Goal: Answer question/provide support

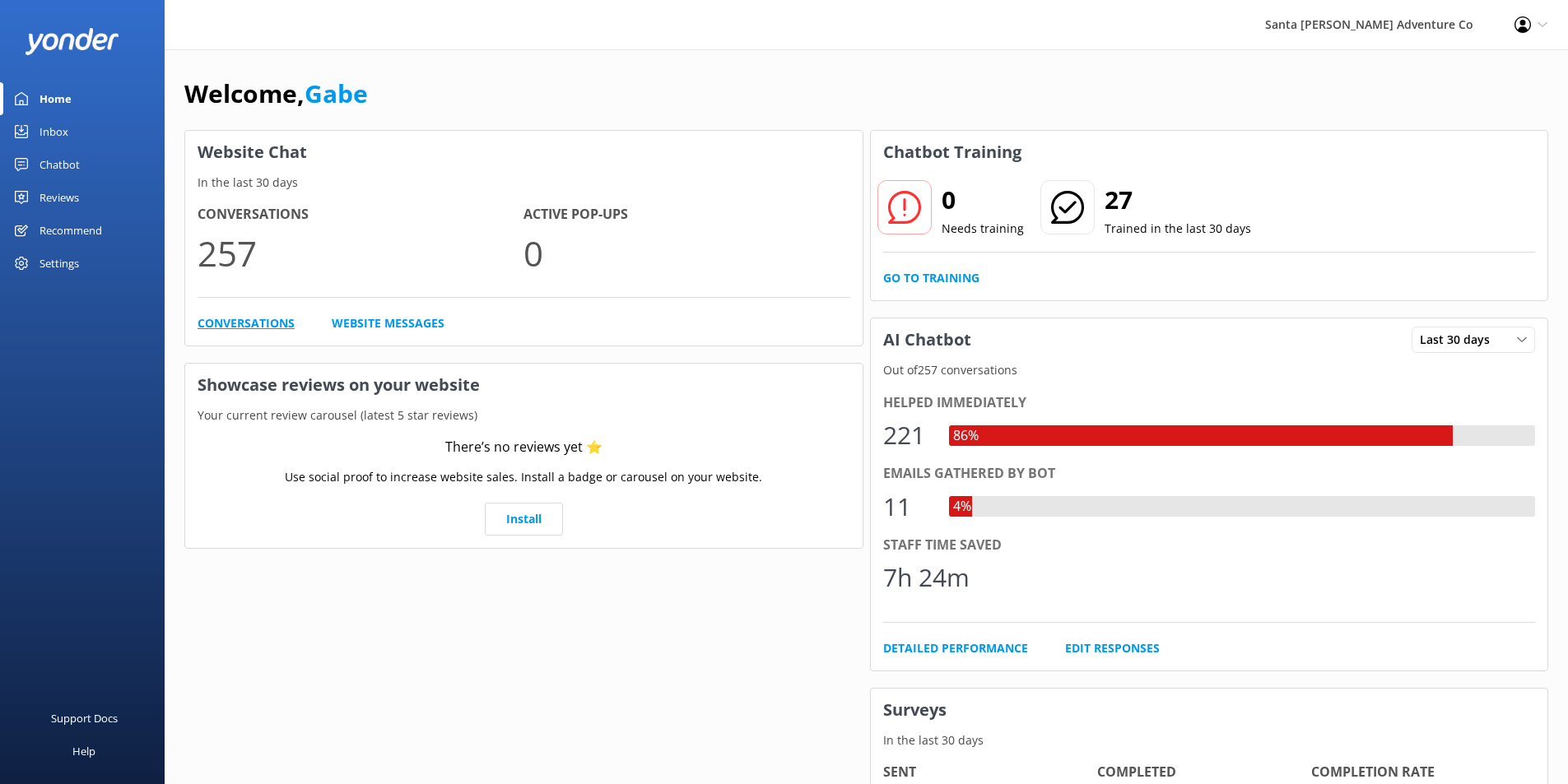
click at [268, 318] on link "Conversations" at bounding box center [246, 323] width 97 height 18
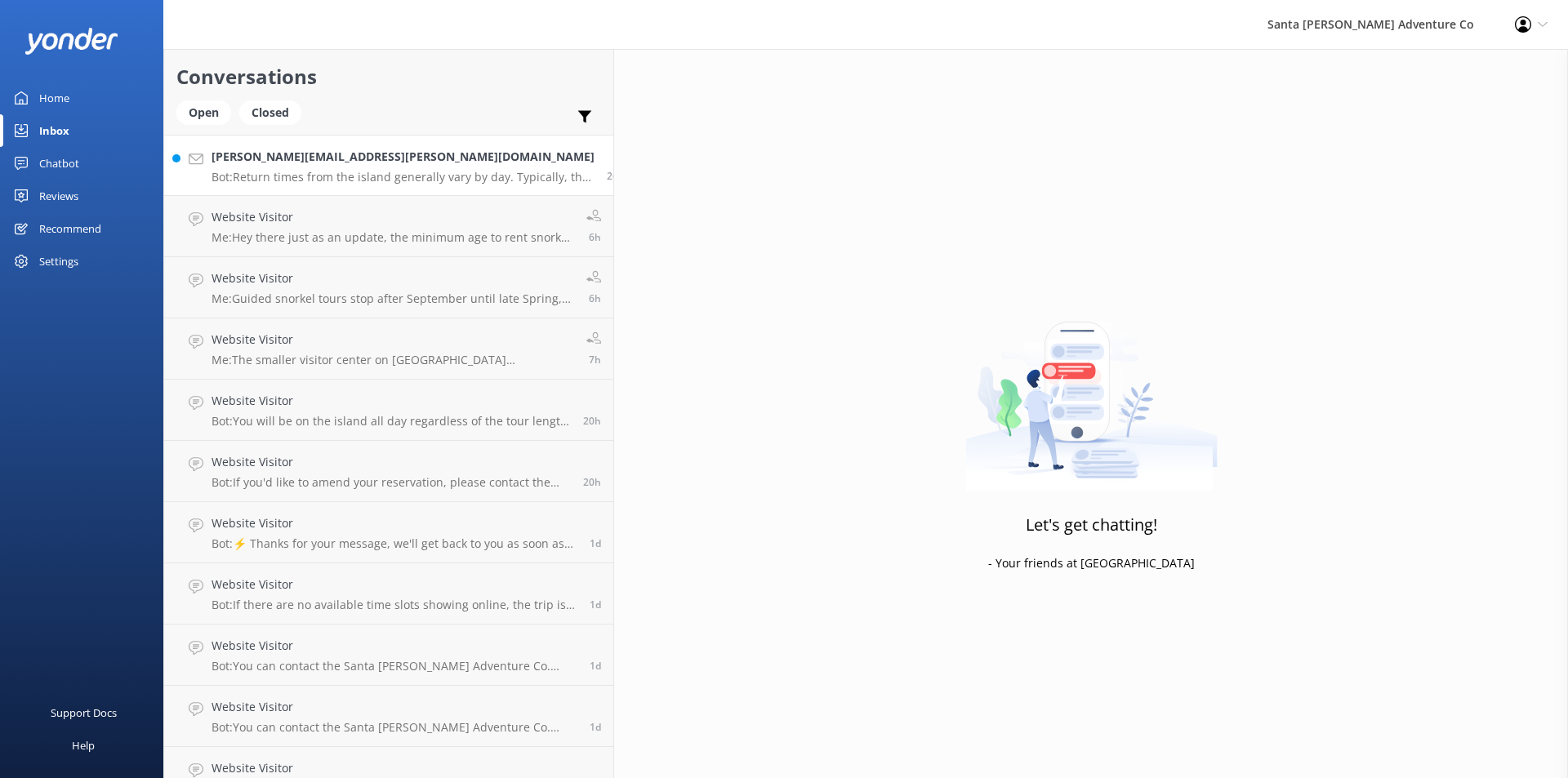
click at [350, 178] on p "Bot: Return times from the island generally vary by day. Typically, the ferry d…" at bounding box center [403, 178] width 383 height 15
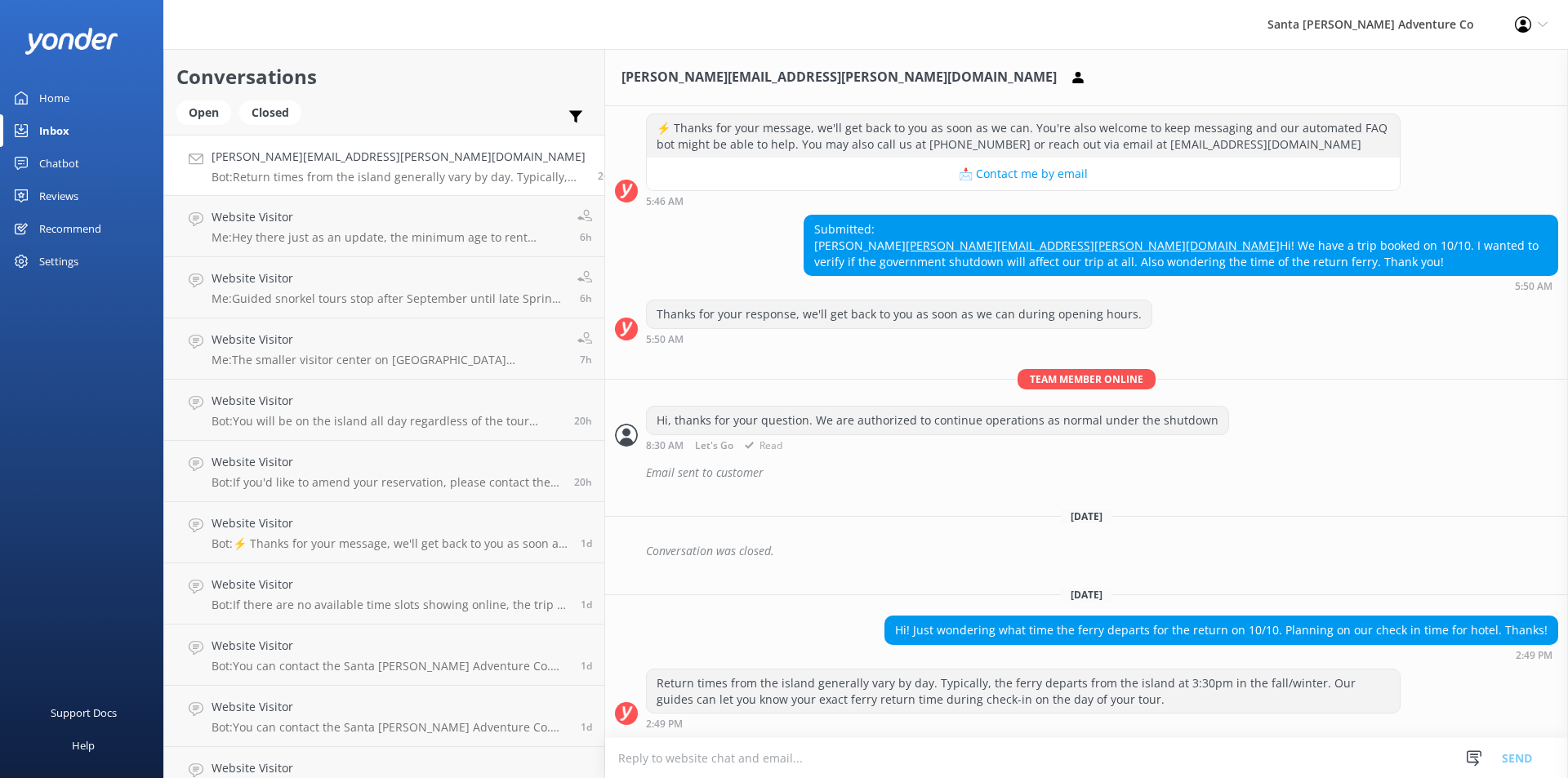
scroll to position [225, 0]
click at [46, 122] on div "Inbox" at bounding box center [54, 130] width 31 height 33
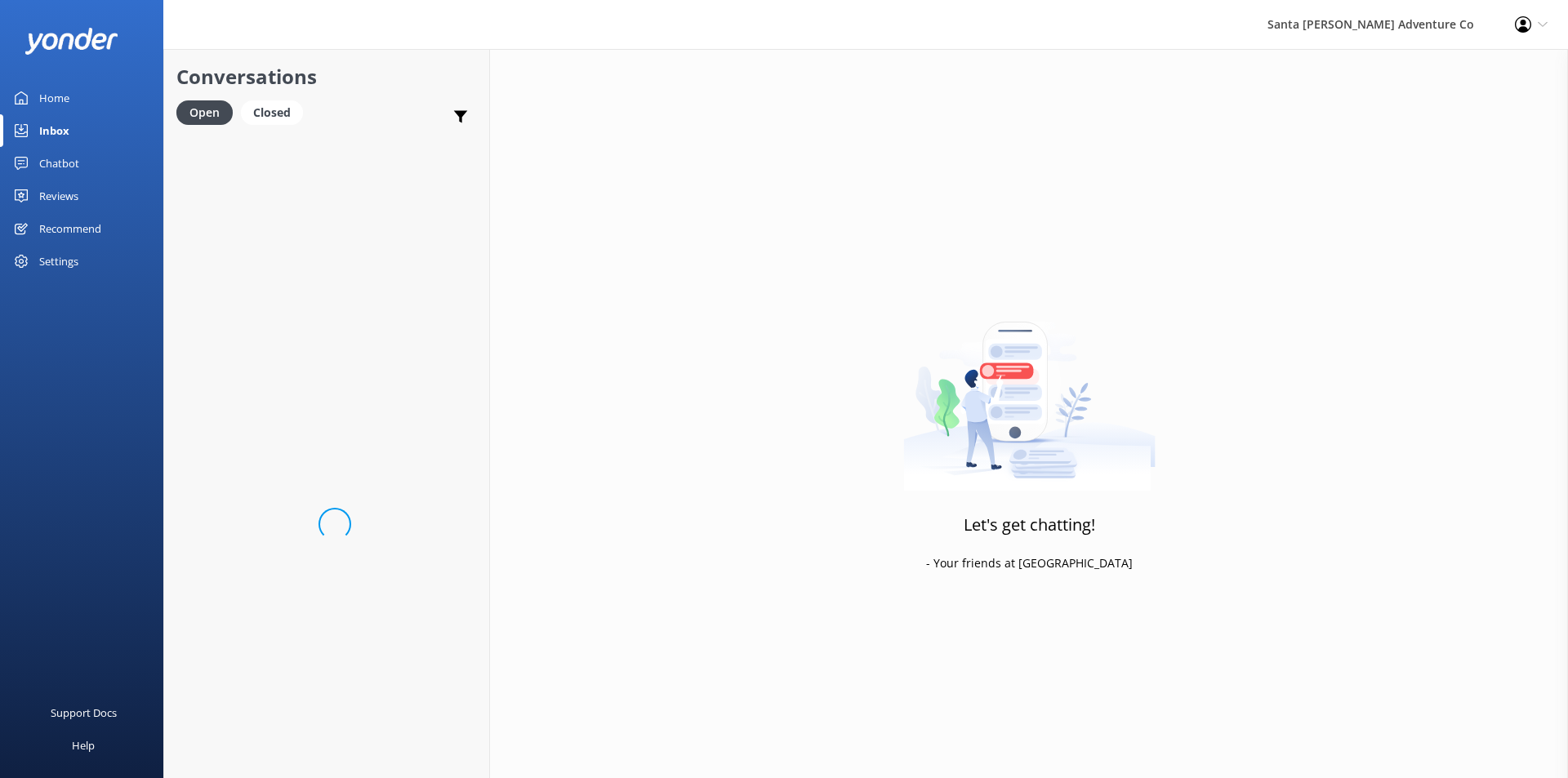
click at [93, 164] on link "Chatbot" at bounding box center [82, 163] width 164 height 33
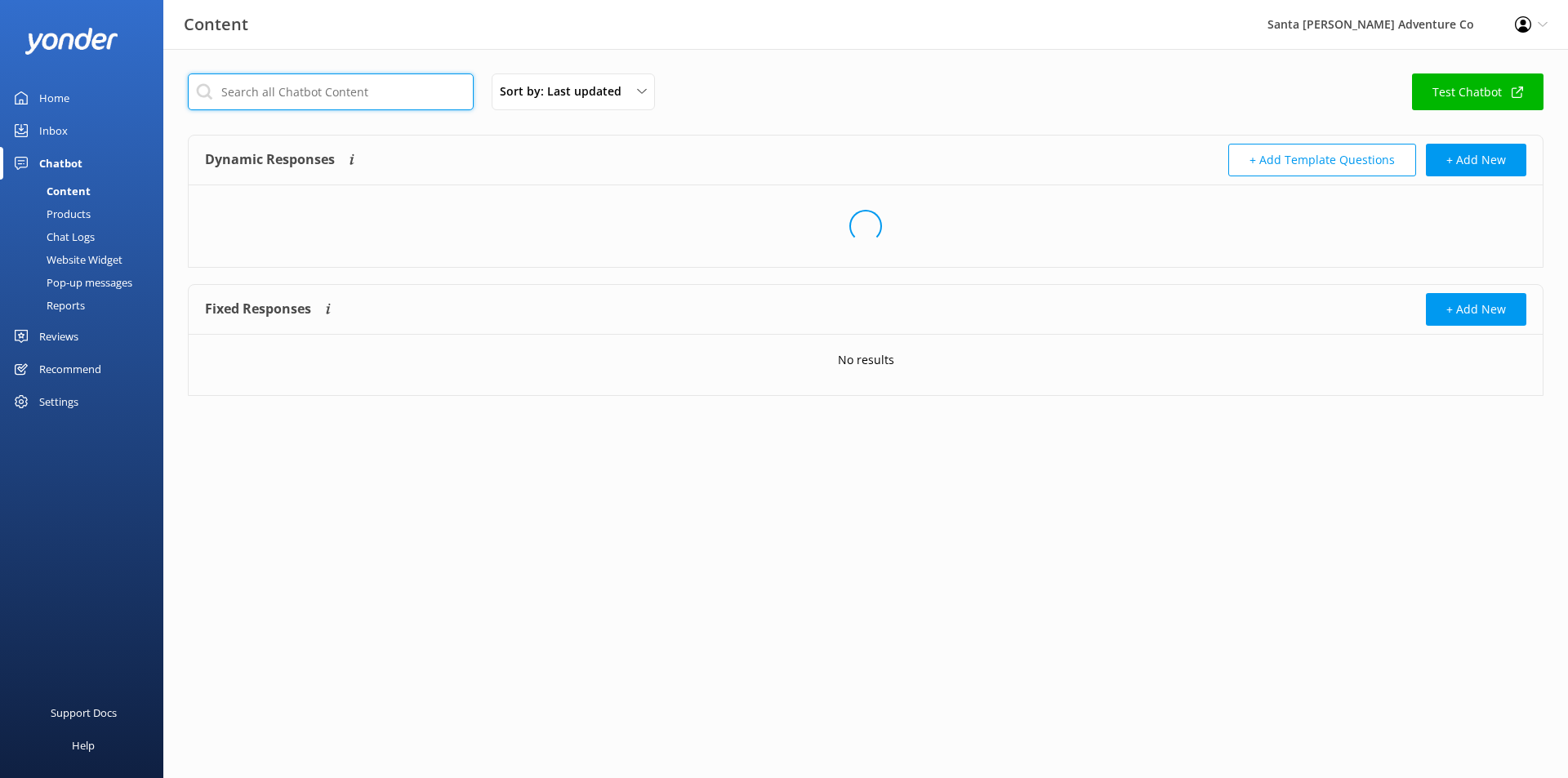
click at [319, 86] on input "text" at bounding box center [331, 92] width 286 height 37
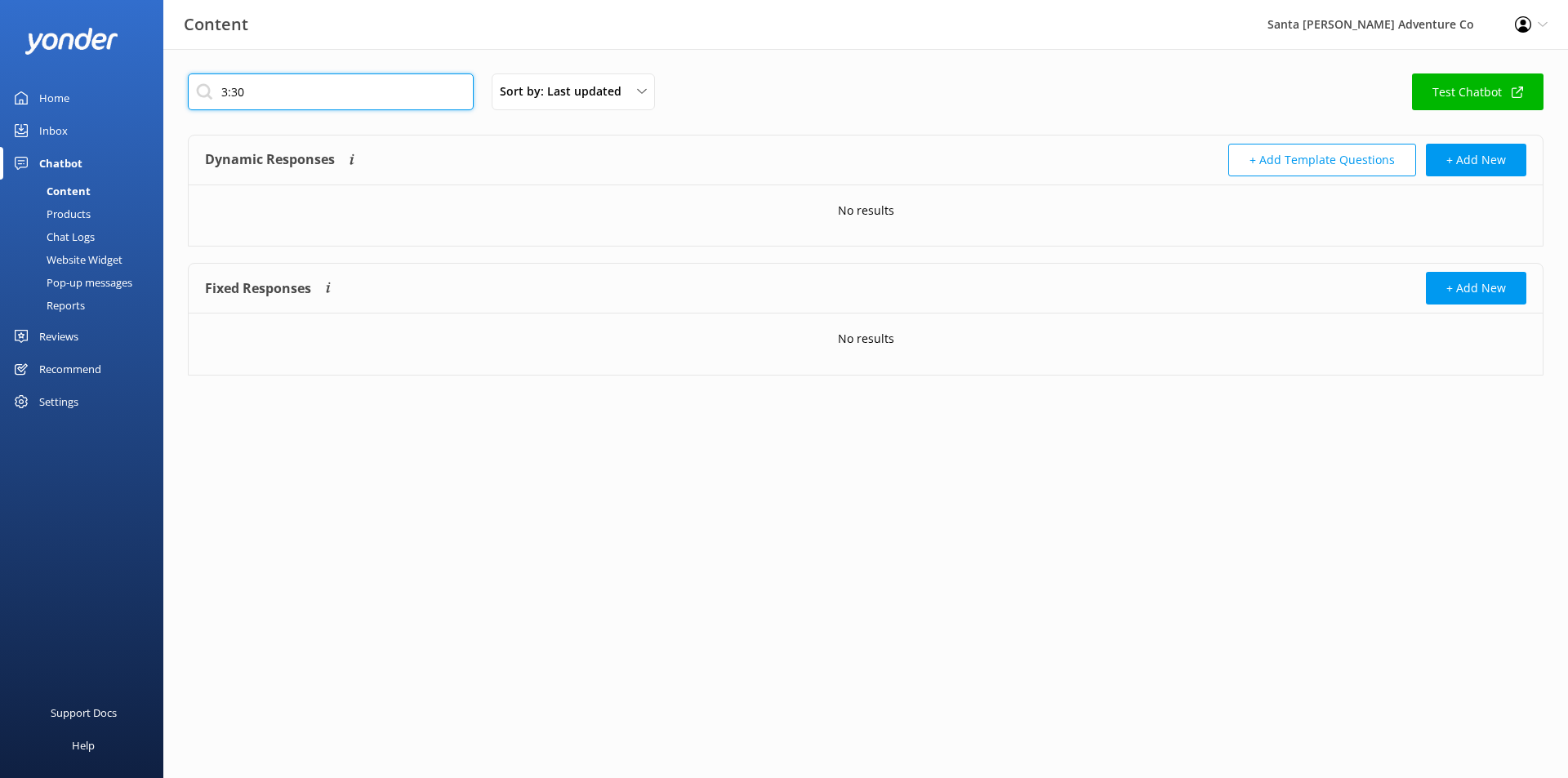
click at [385, 92] on input "3:30" at bounding box center [331, 92] width 286 height 37
click at [354, 99] on input "3:30" at bounding box center [331, 92] width 286 height 37
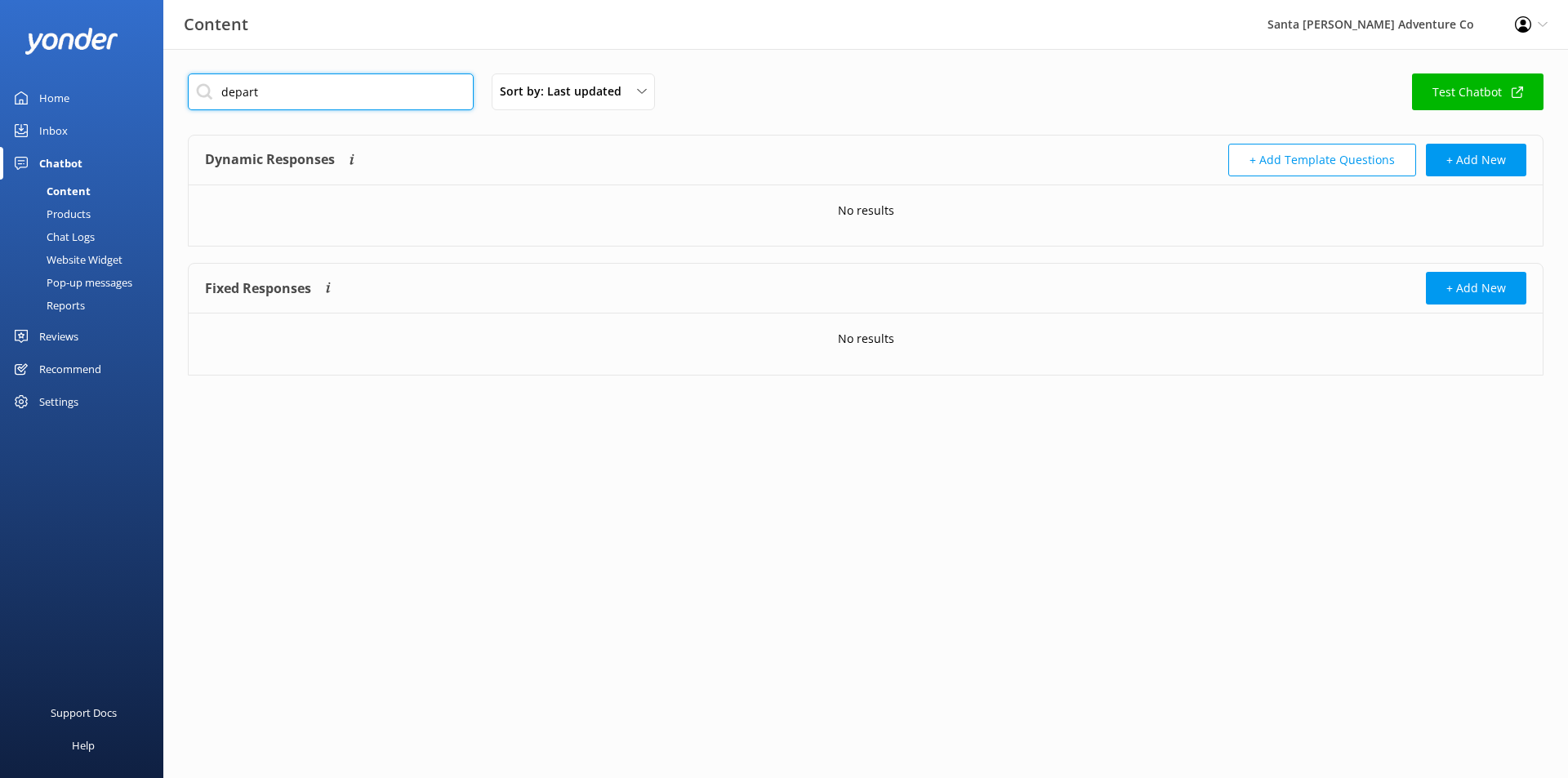
type input "depart"
click at [62, 132] on div "Inbox" at bounding box center [53, 130] width 29 height 33
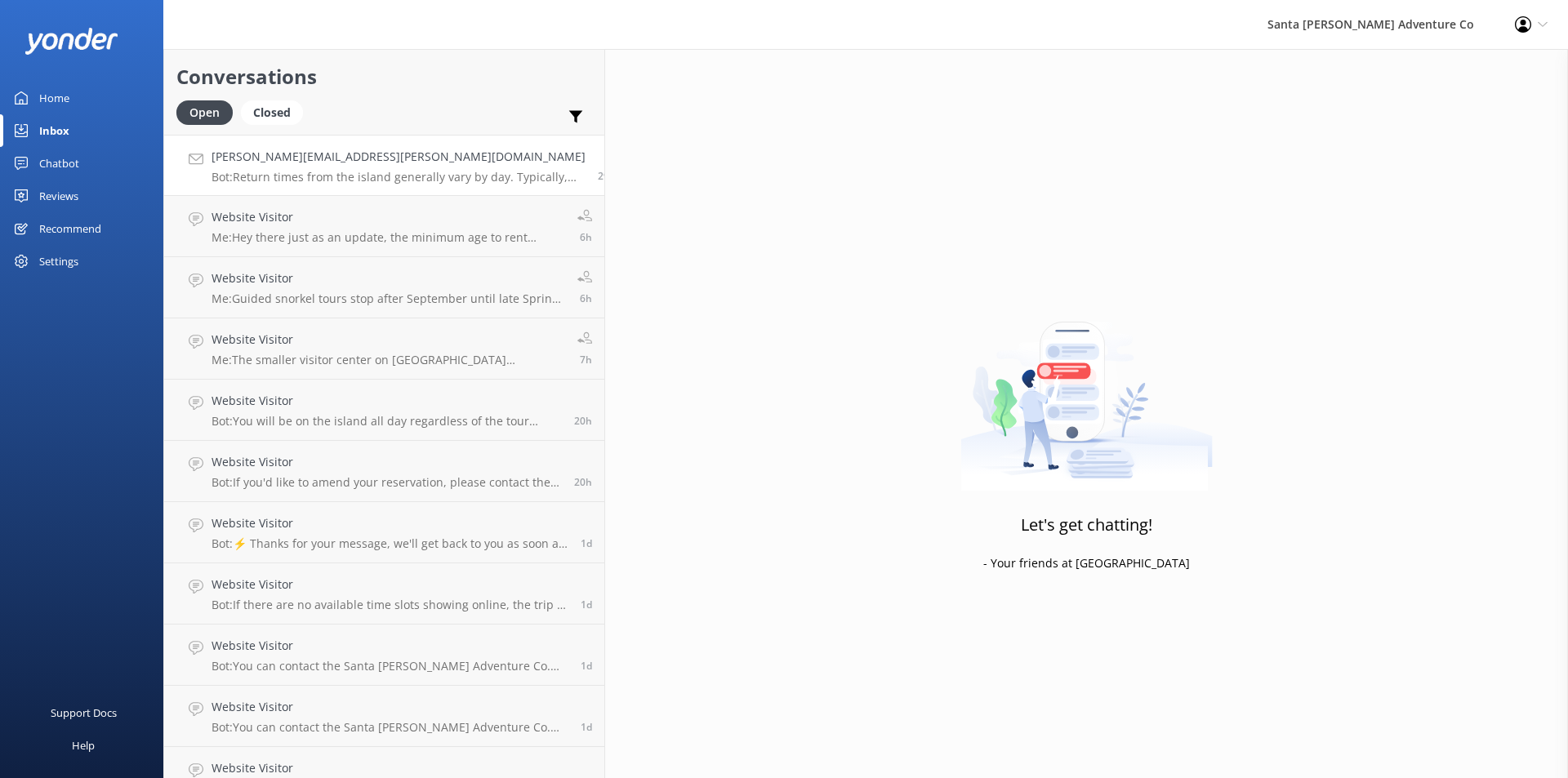
click at [313, 165] on h4 "[PERSON_NAME][EMAIL_ADDRESS][PERSON_NAME][DOMAIN_NAME]" at bounding box center [399, 156] width 374 height 18
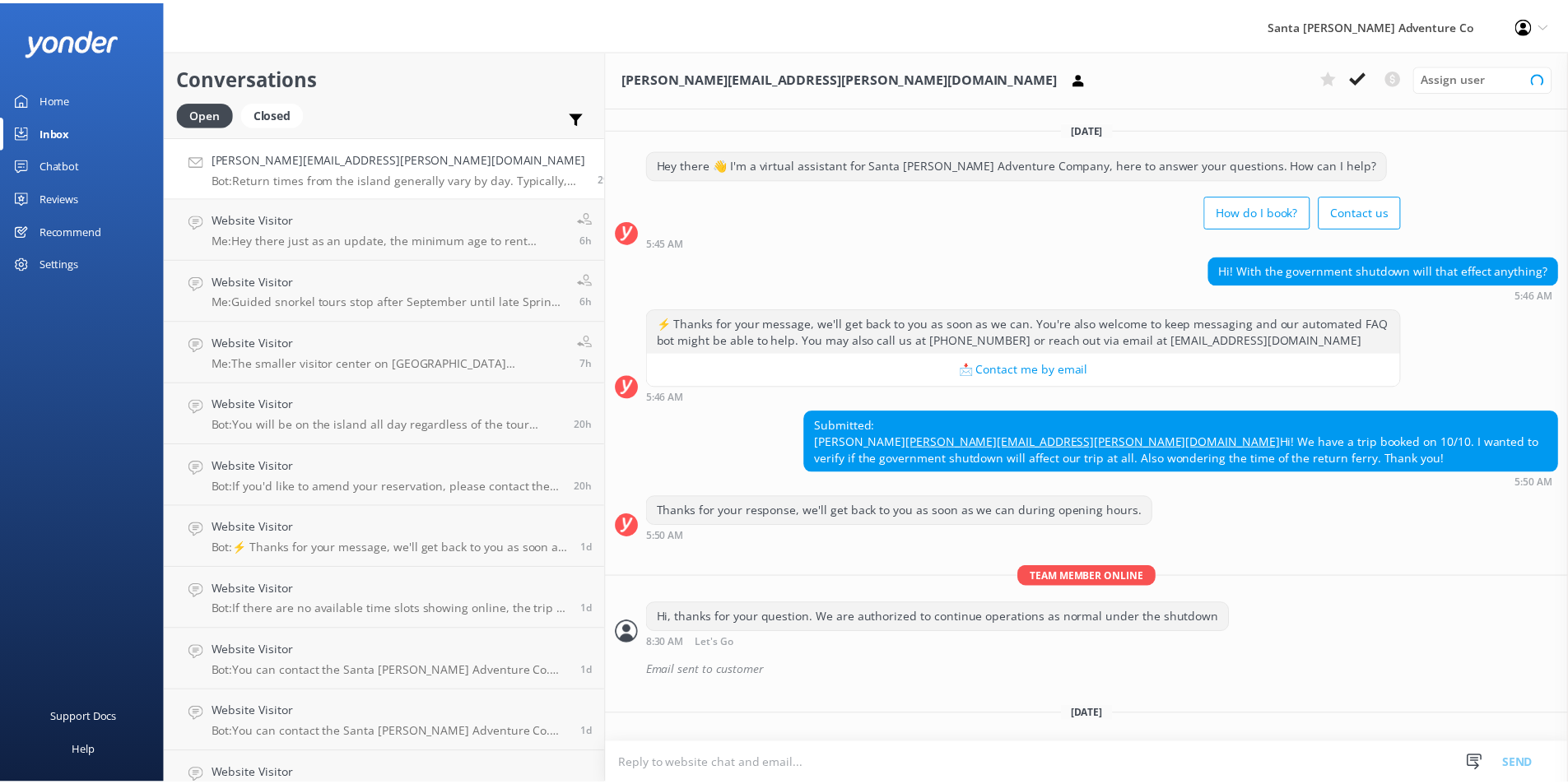
scroll to position [227, 0]
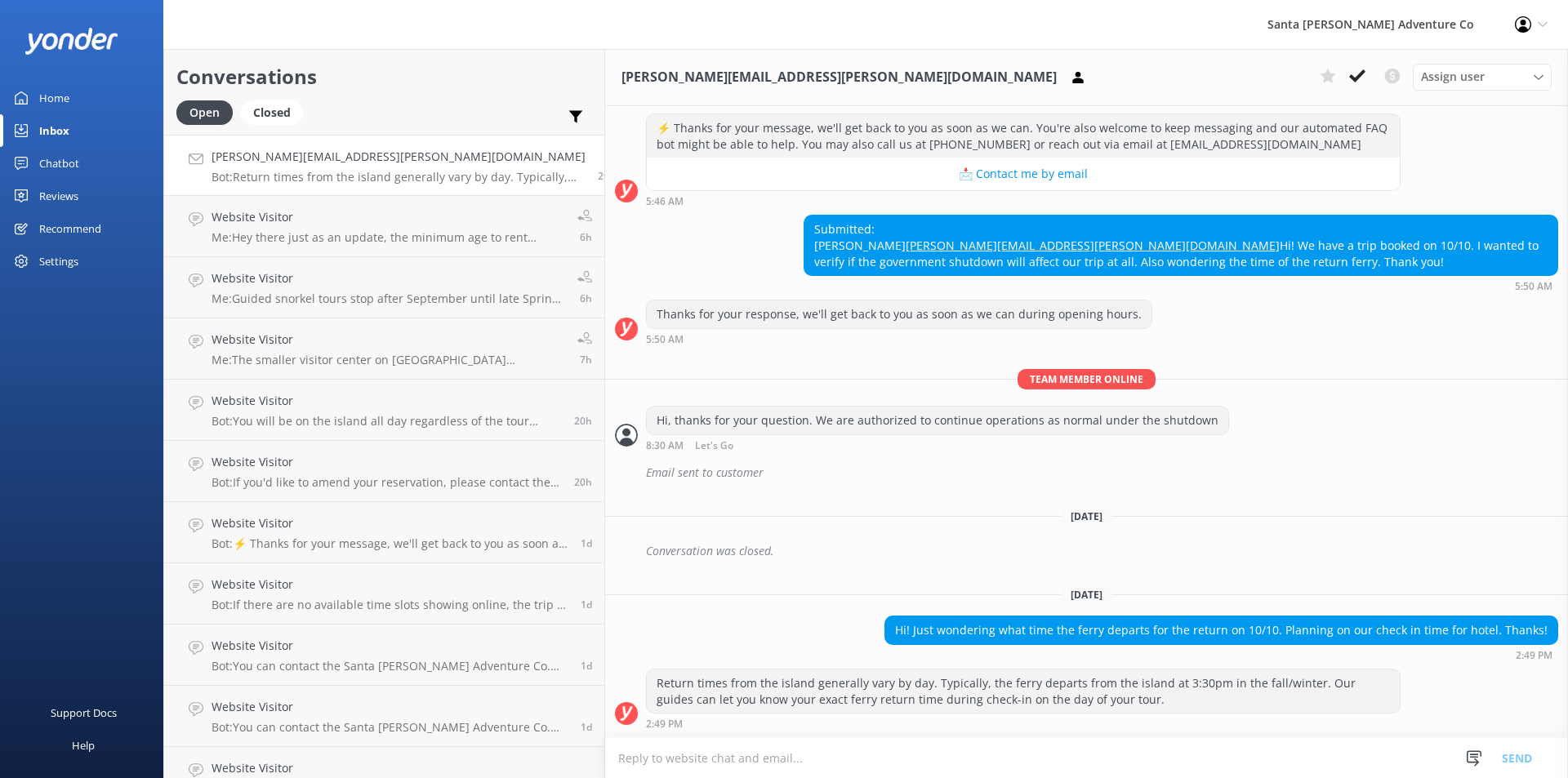
click at [1214, 668] on div "[DATE] Hey there 👋 I'm a virtual assistant for Santa [PERSON_NAME] Adventure Co…" at bounding box center [1087, 325] width 963 height 824
click at [1360, 691] on div "Return times from the island generally vary by day. Typically, the ferry depart…" at bounding box center [1023, 692] width 753 height 44
click at [1315, 628] on div "Hi! Just wondering what time the ferry departs for the return on 10/10. Plannin…" at bounding box center [1220, 630] width 672 height 28
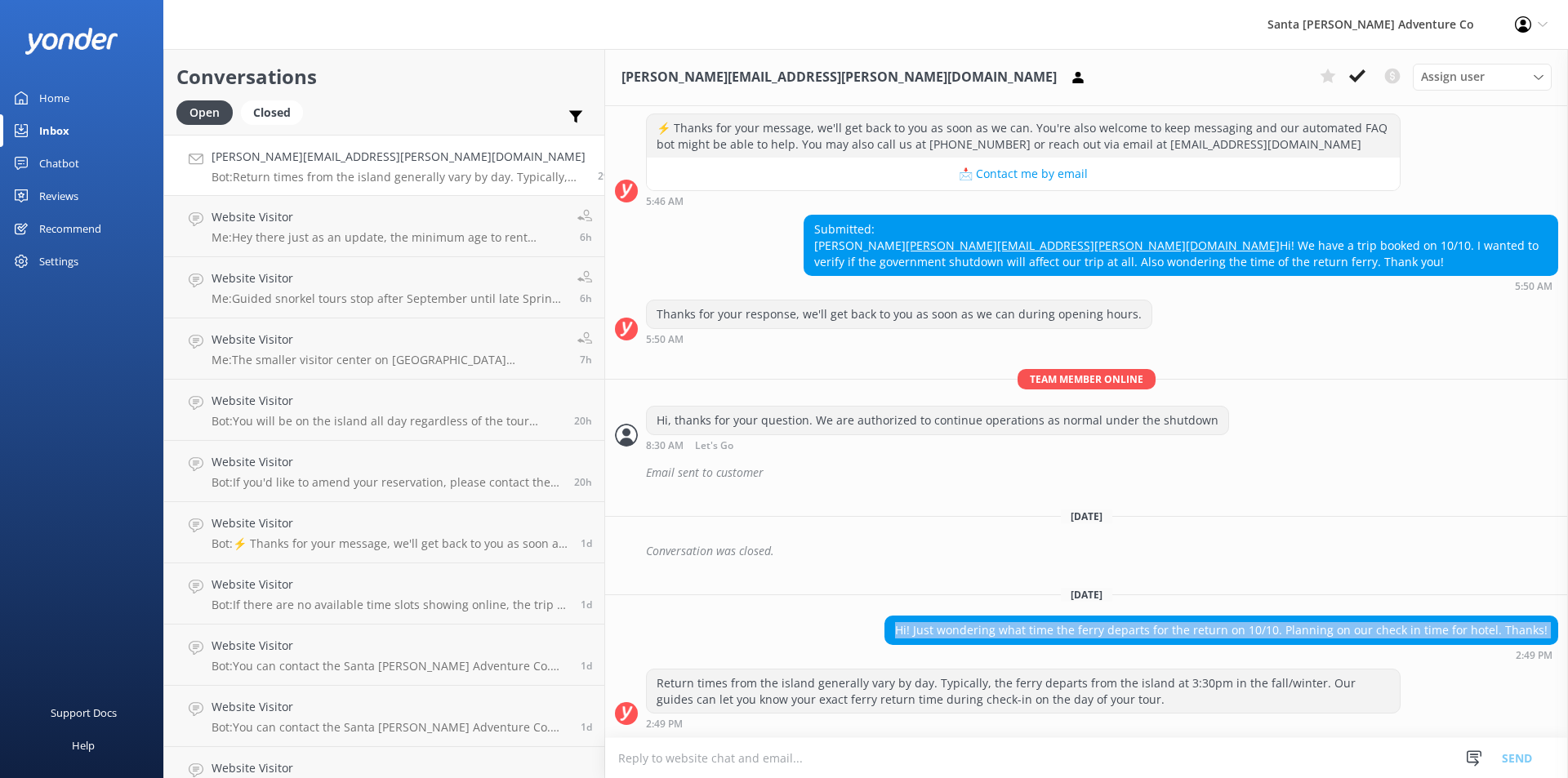
click at [1315, 628] on div "Hi! Just wondering what time the ferry departs for the return on 10/10. Plannin…" at bounding box center [1220, 630] width 672 height 28
click at [61, 165] on div "Chatbot" at bounding box center [59, 163] width 40 height 33
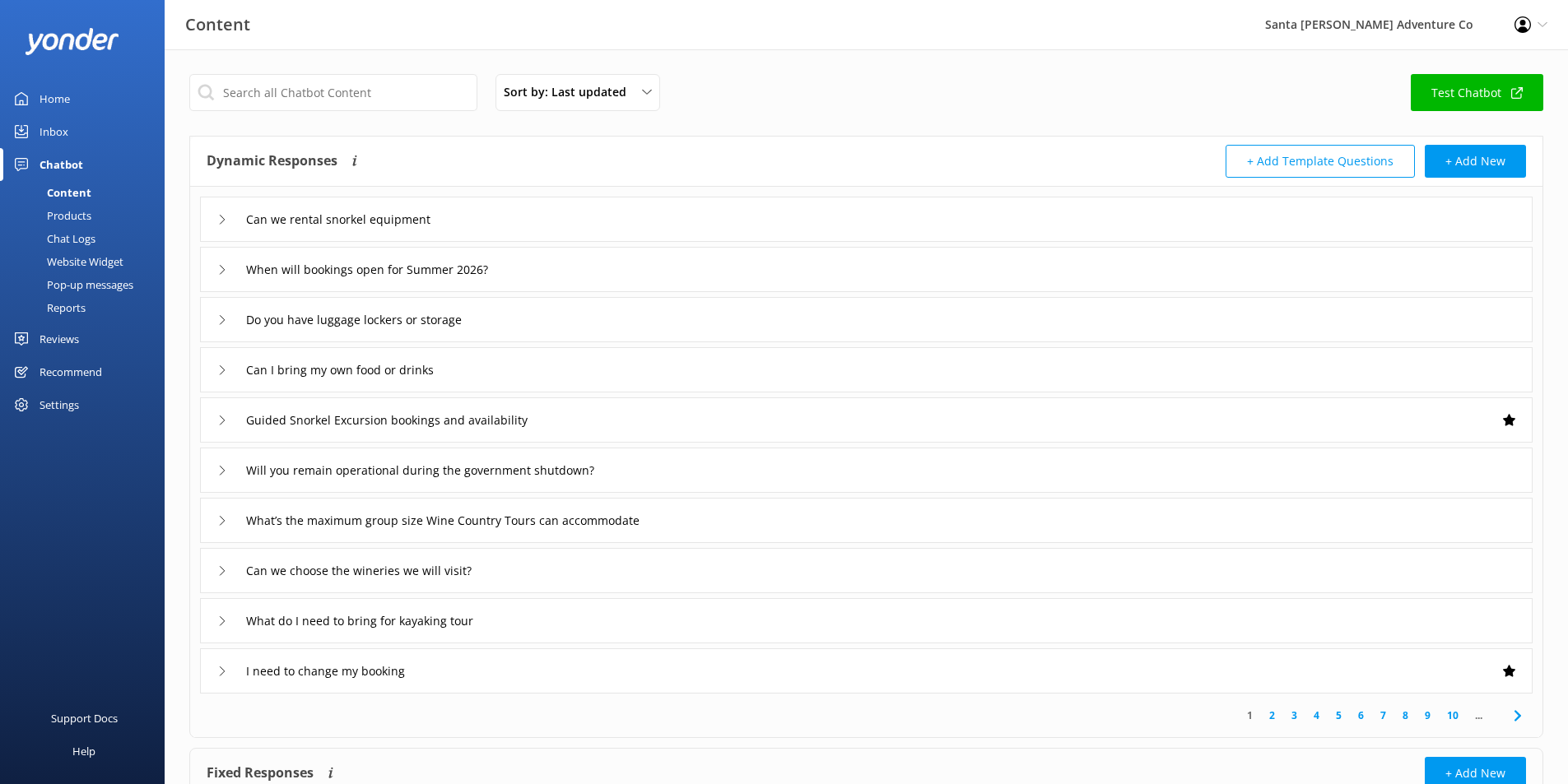
click at [81, 233] on div "Chat Logs" at bounding box center [52, 239] width 85 height 23
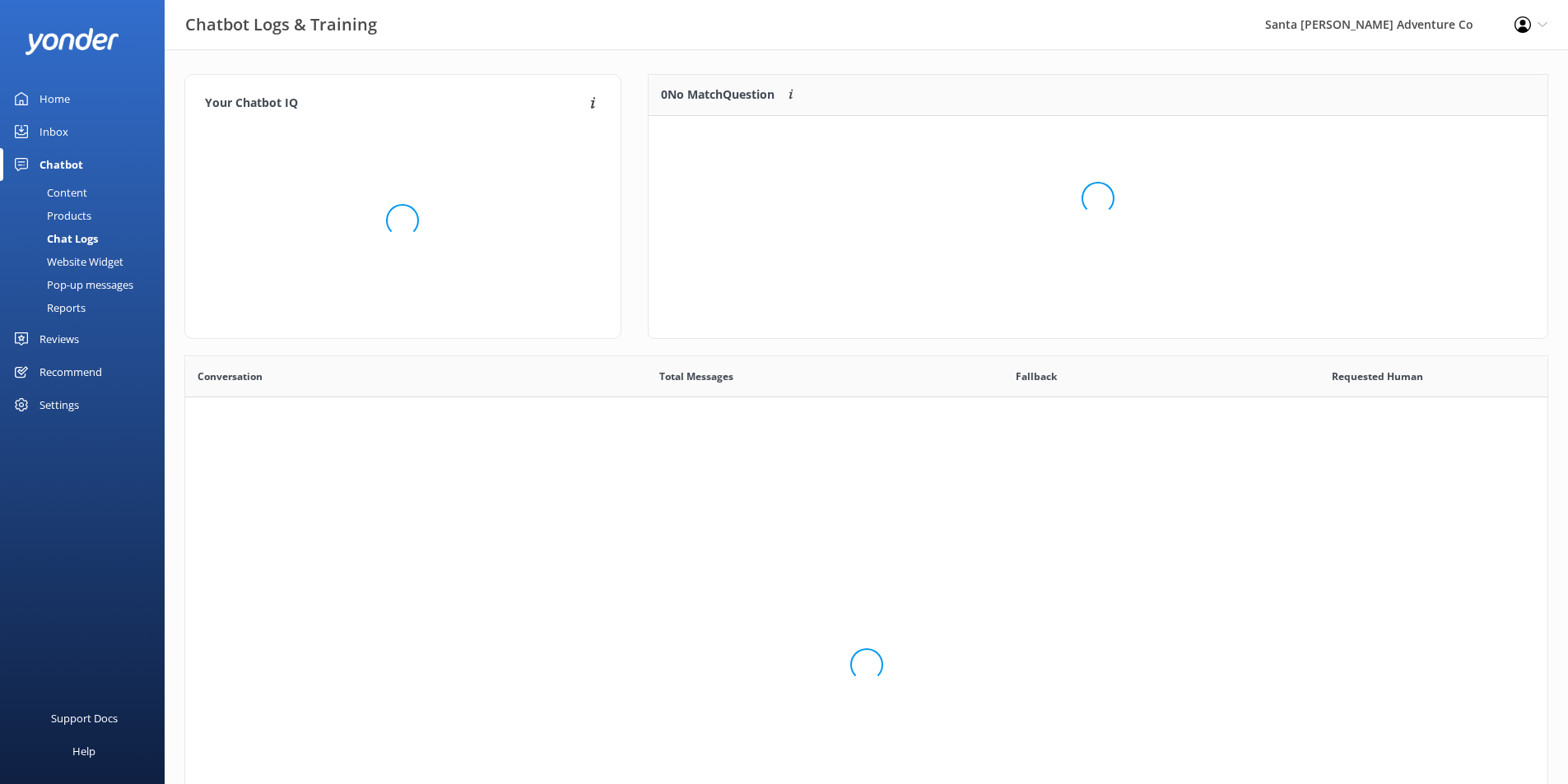
scroll to position [565, 1350]
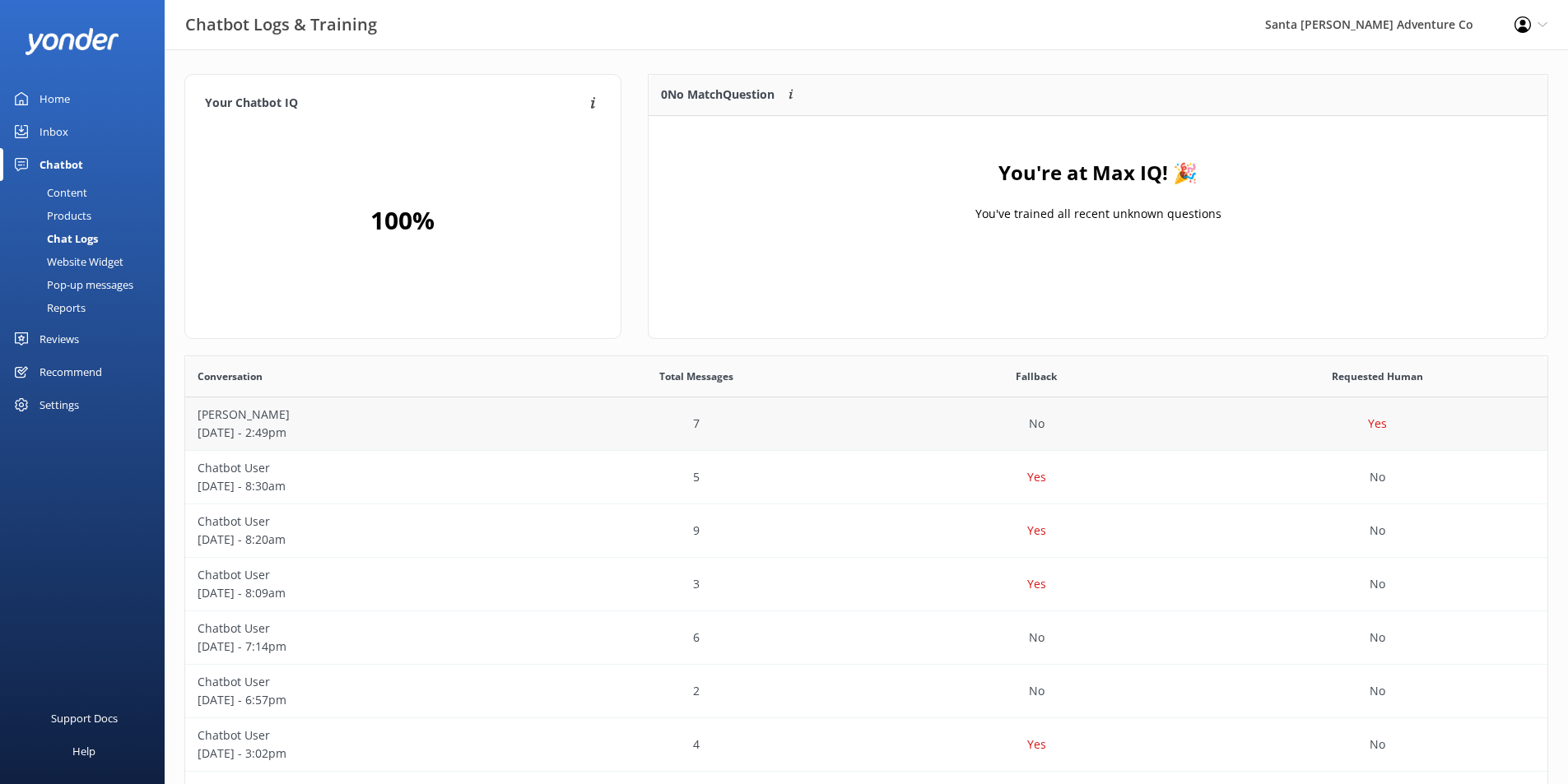
click at [432, 412] on p "[PERSON_NAME]" at bounding box center [355, 414] width 316 height 18
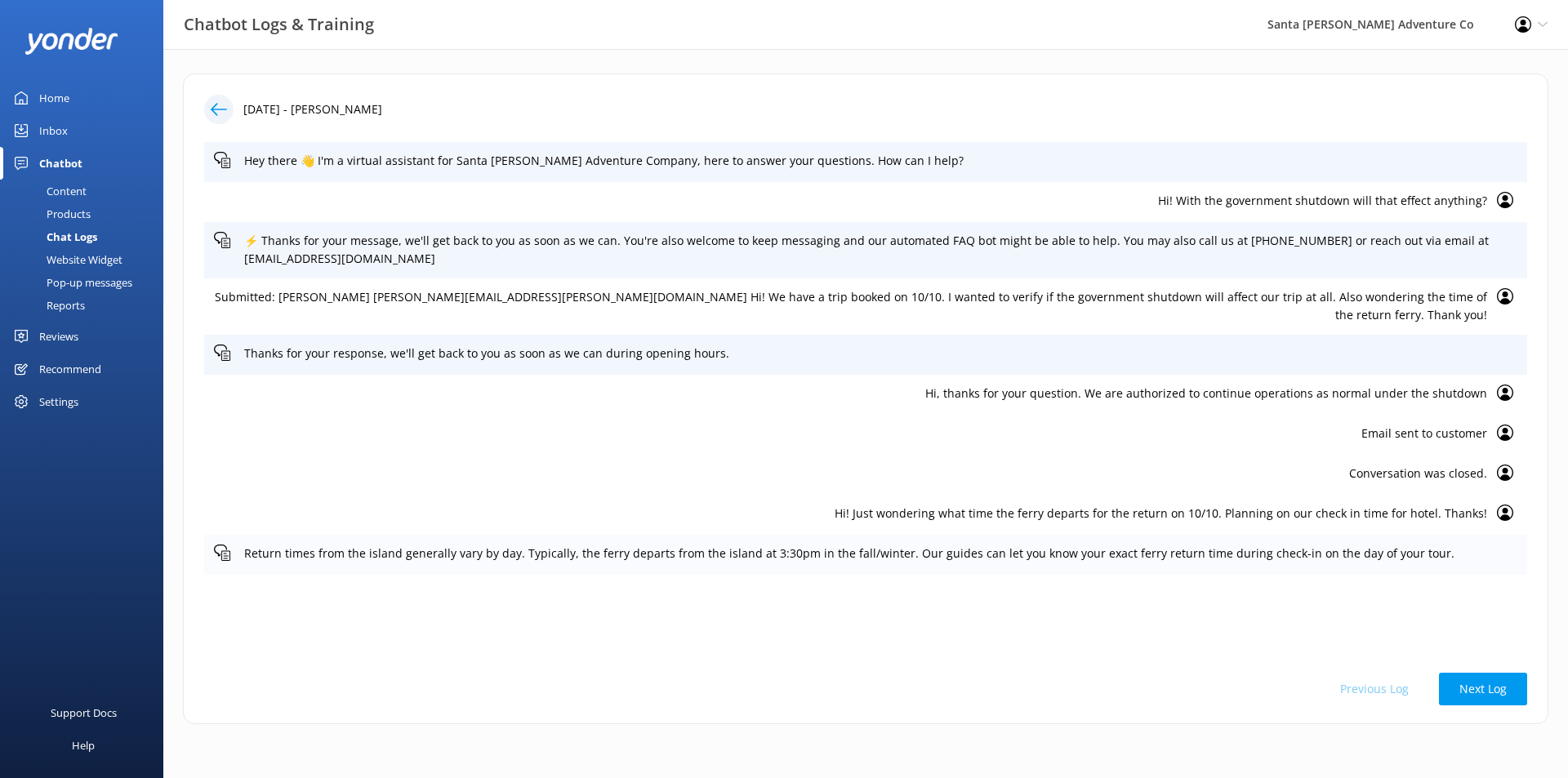
click at [1260, 545] on p "Return times from the island generally vary by day. Typically, the ferry depart…" at bounding box center [881, 553] width 1273 height 18
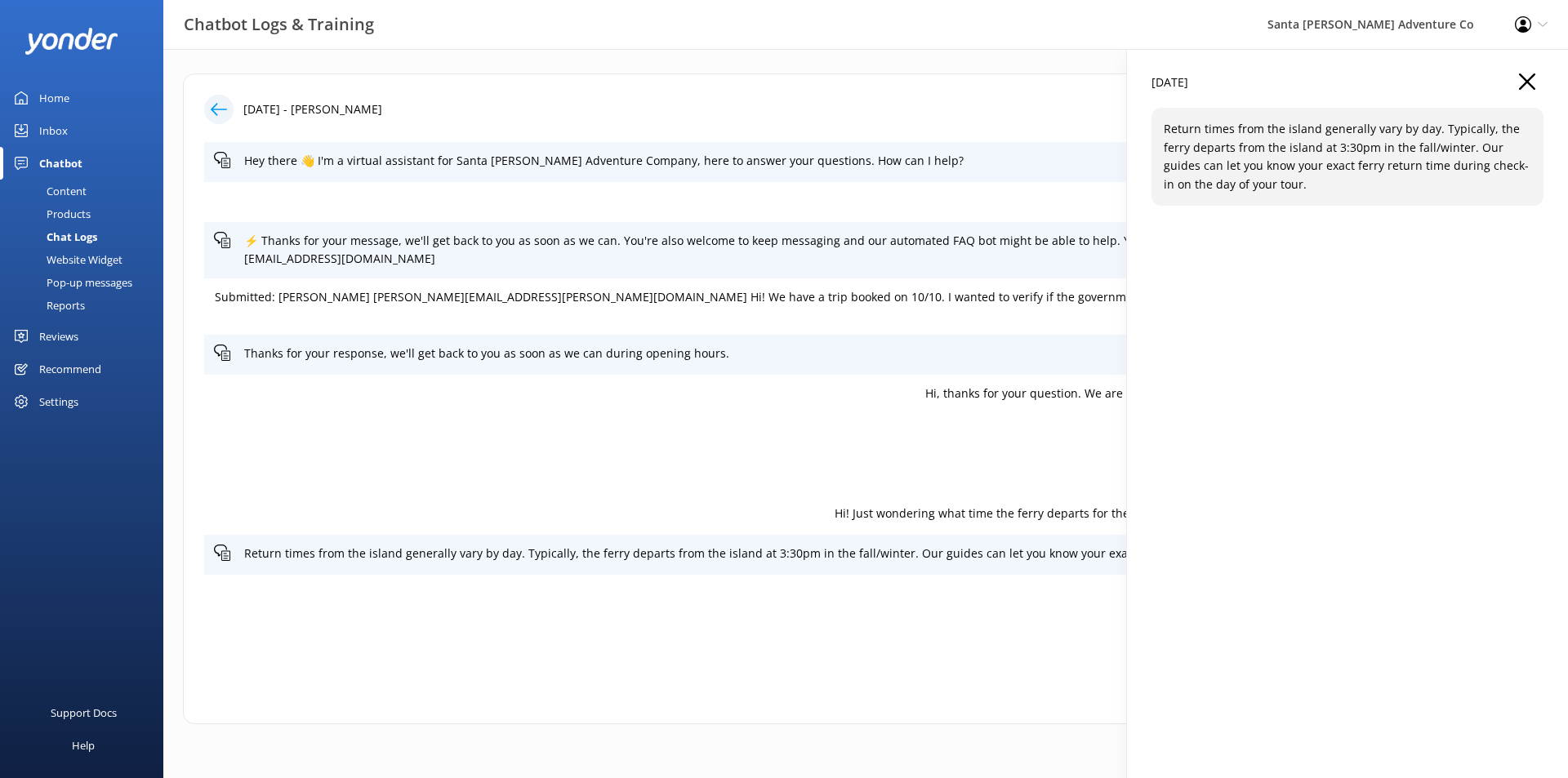
click at [1393, 152] on p "Return times from the island generally vary by day. Typically, the ferry depart…" at bounding box center [1347, 156] width 367 height 73
click at [1533, 82] on icon "button" at bounding box center [1527, 82] width 17 height 17
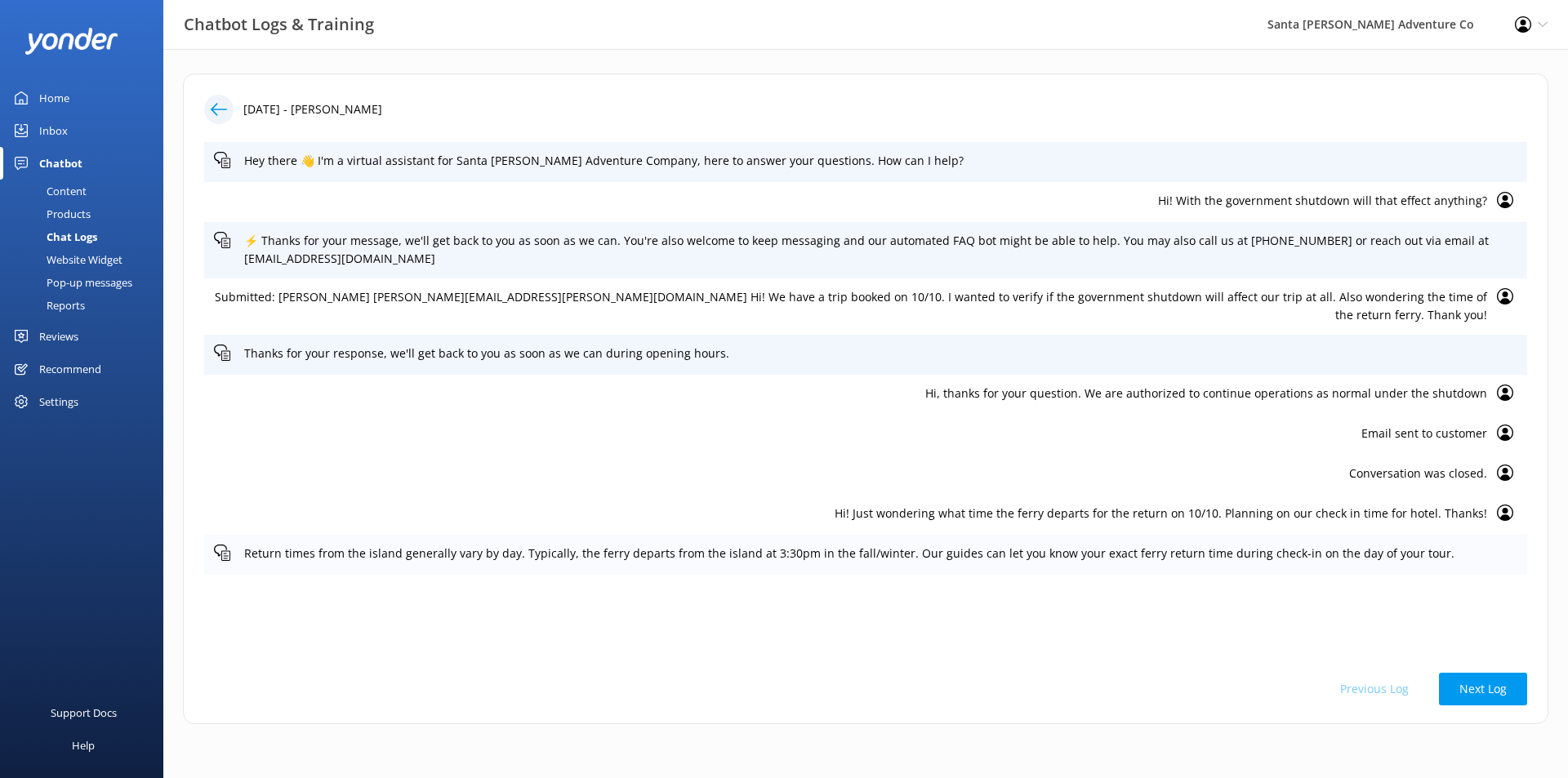
click at [1417, 547] on p "Return times from the island generally vary by day. Typically, the ferry depart…" at bounding box center [881, 553] width 1273 height 18
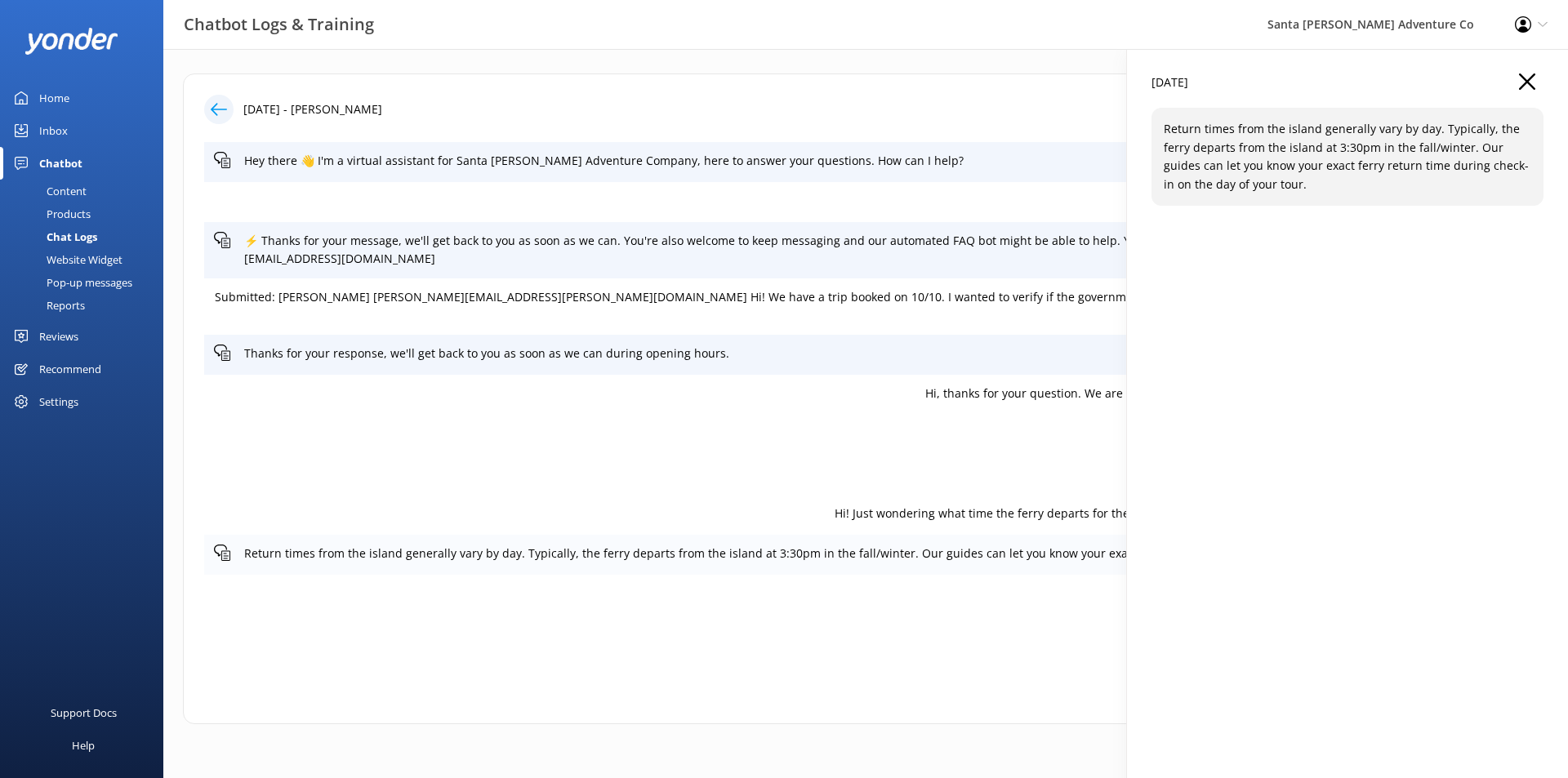
click at [1023, 545] on p "Return times from the island generally vary by day. Typically, the ferry depart…" at bounding box center [881, 553] width 1273 height 18
click at [1087, 505] on p "Hi! Just wondering what time the ferry departs for the return on 10/10. Plannin…" at bounding box center [850, 513] width 1273 height 18
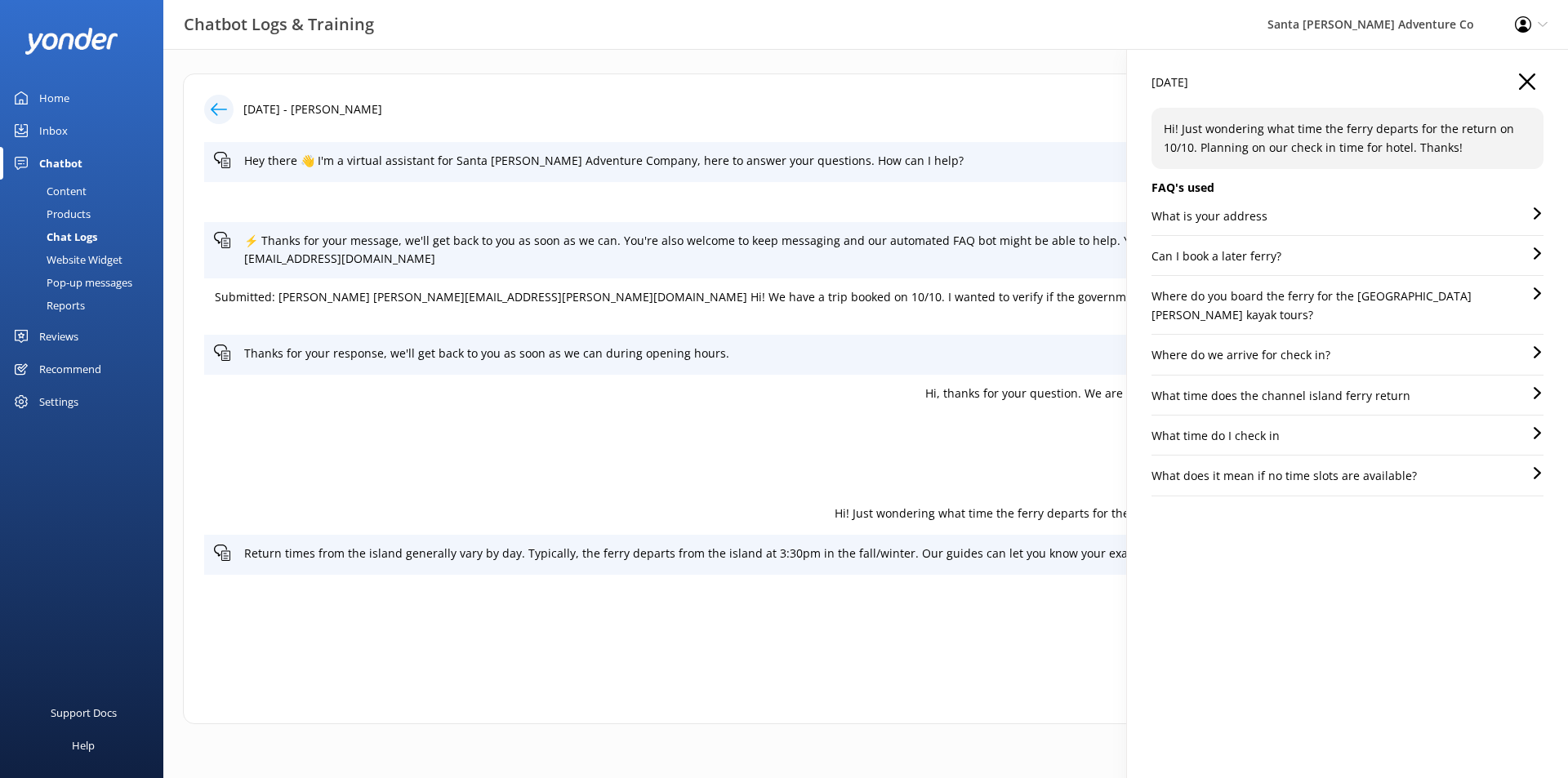
click at [1441, 299] on p "Where do you board the ferry for the [GEOGRAPHIC_DATA][PERSON_NAME] kayak tours?" at bounding box center [1341, 306] width 380 height 37
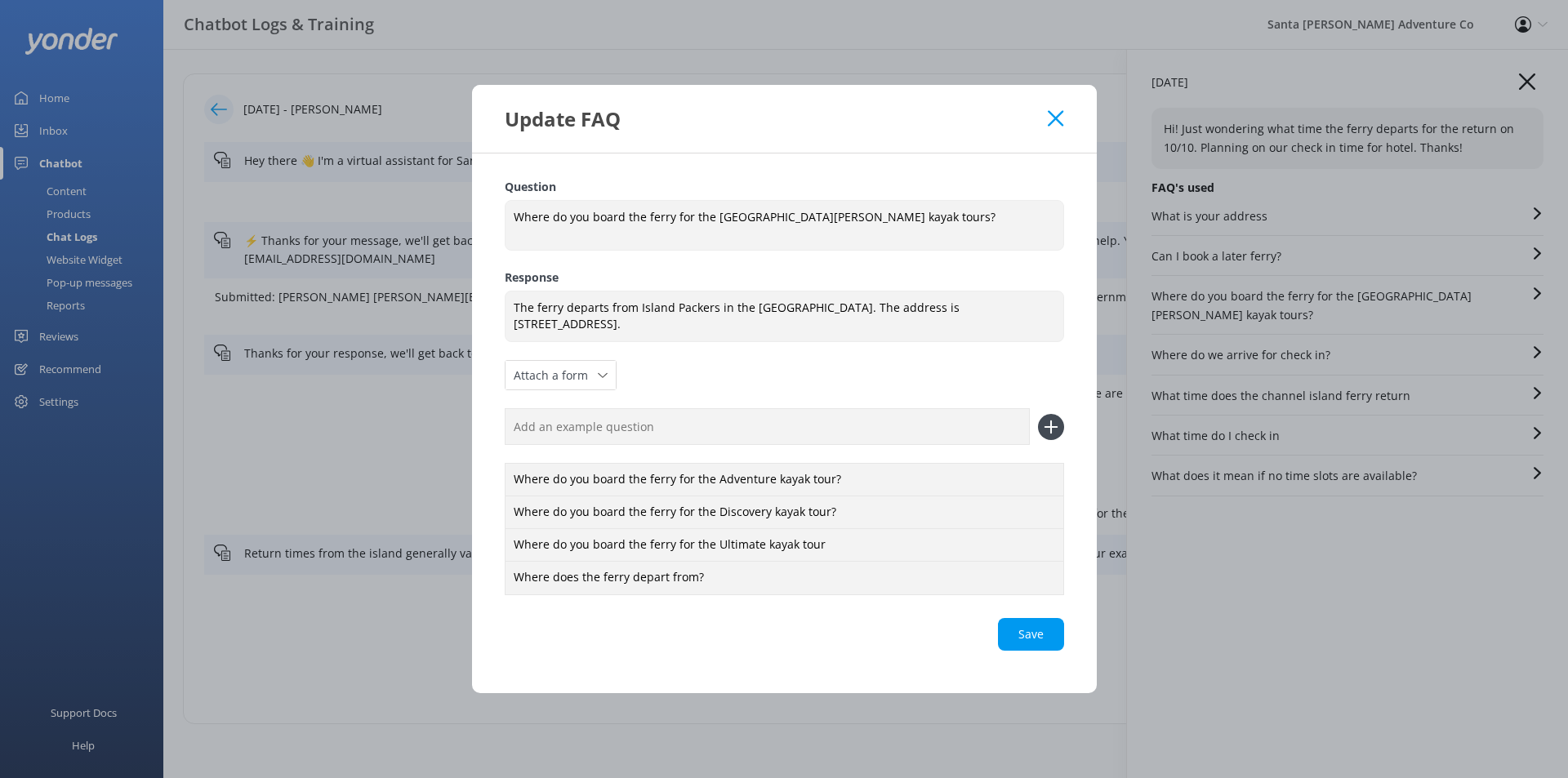
click at [1441, 299] on div "Update FAQ Question Where do you board the ferry for the [GEOGRAPHIC_DATA][PERS…" at bounding box center [784, 389] width 1568 height 778
click at [1048, 116] on icon at bounding box center [1055, 119] width 16 height 17
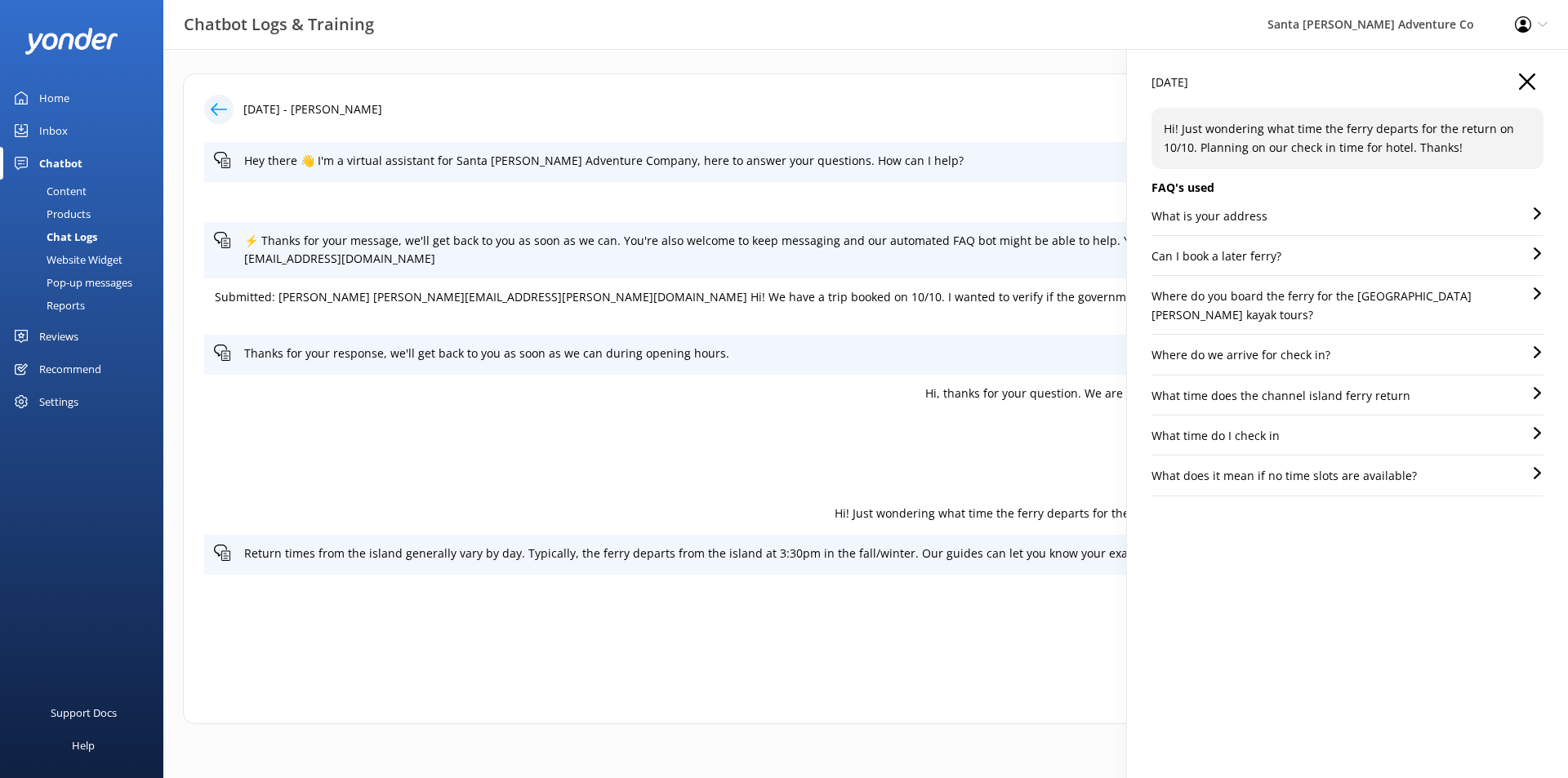
click at [1364, 387] on p "What time does the channel island ferry return" at bounding box center [1281, 395] width 259 height 18
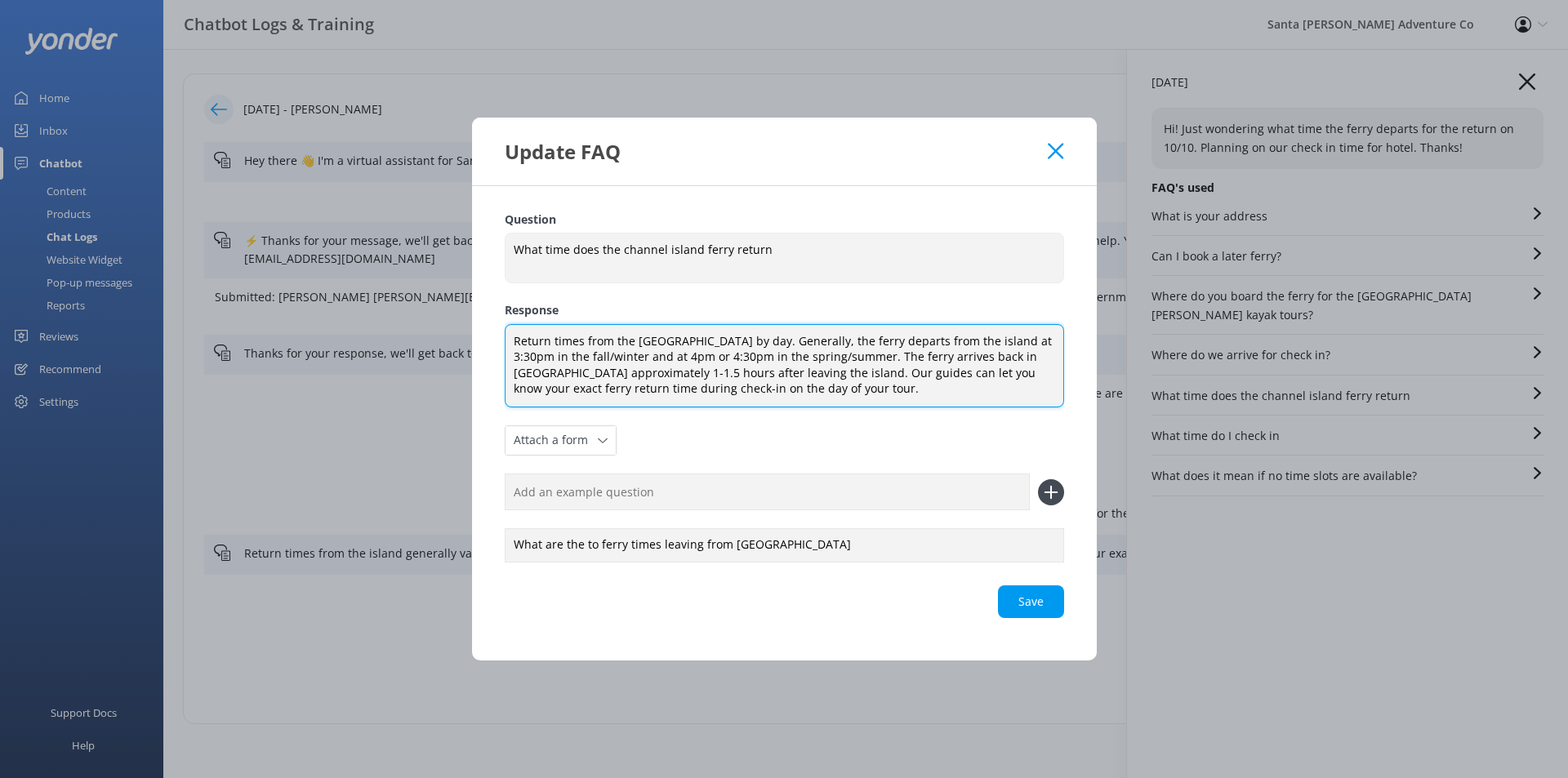
click at [851, 344] on textarea "Return times from the [GEOGRAPHIC_DATA] by day. Generally, the ferry departs fr…" at bounding box center [784, 366] width 560 height 84
click at [977, 354] on textarea "Return times from the [GEOGRAPHIC_DATA] by day. Generally, the ferry departs fr…" at bounding box center [784, 366] width 560 height 84
click at [1021, 335] on textarea "Return times from the [GEOGRAPHIC_DATA] by day. Generally, the ferry departs fr…" at bounding box center [784, 366] width 560 height 84
click at [594, 357] on textarea "Return times from the [GEOGRAPHIC_DATA] by day. Generally, the ferry departs fr…" at bounding box center [784, 366] width 560 height 84
click at [1026, 600] on div "Loading.." at bounding box center [784, 601] width 560 height 33
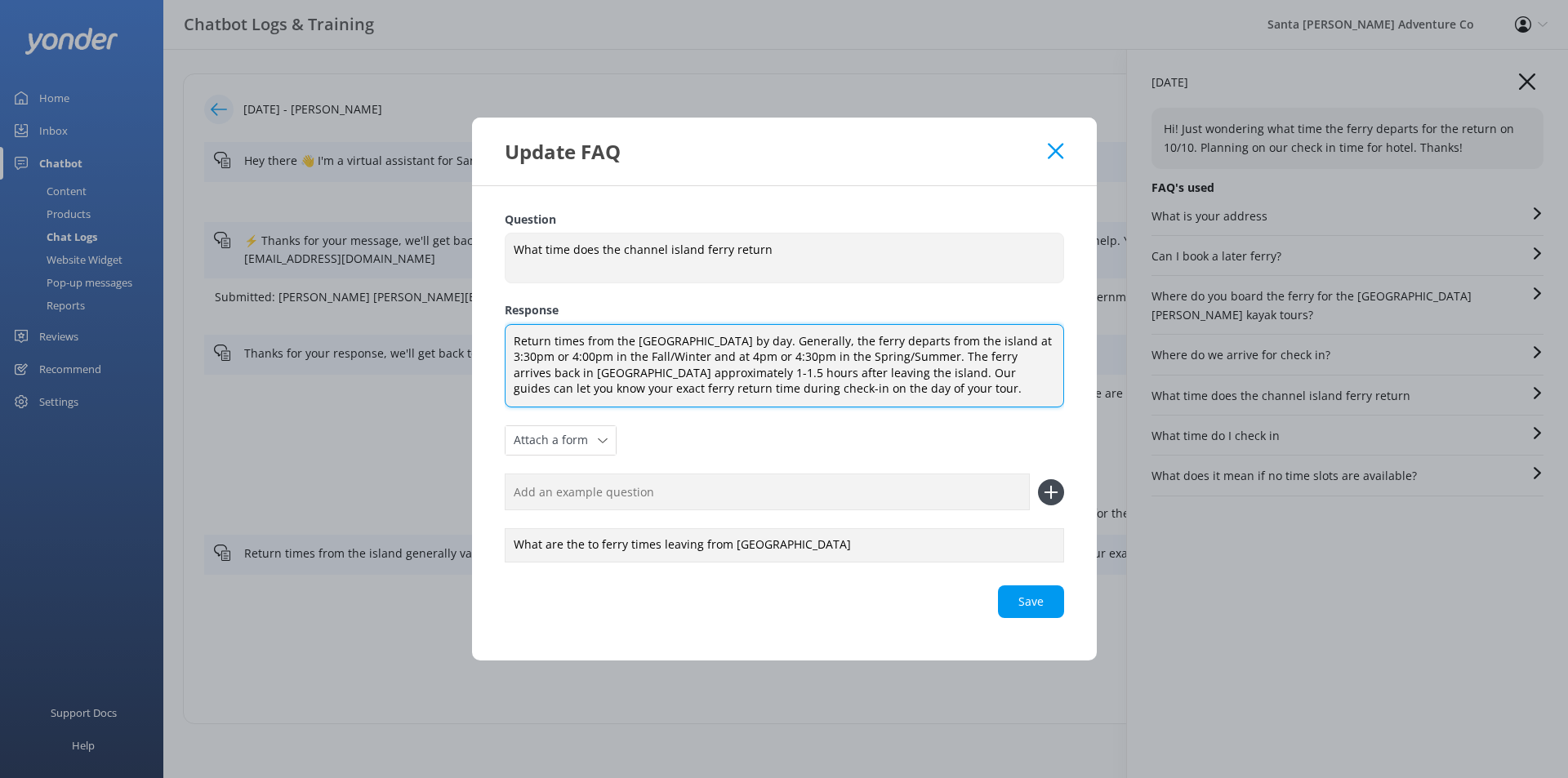
type textarea "Return times from the [GEOGRAPHIC_DATA] by day. Generally, the ferry departs fr…"
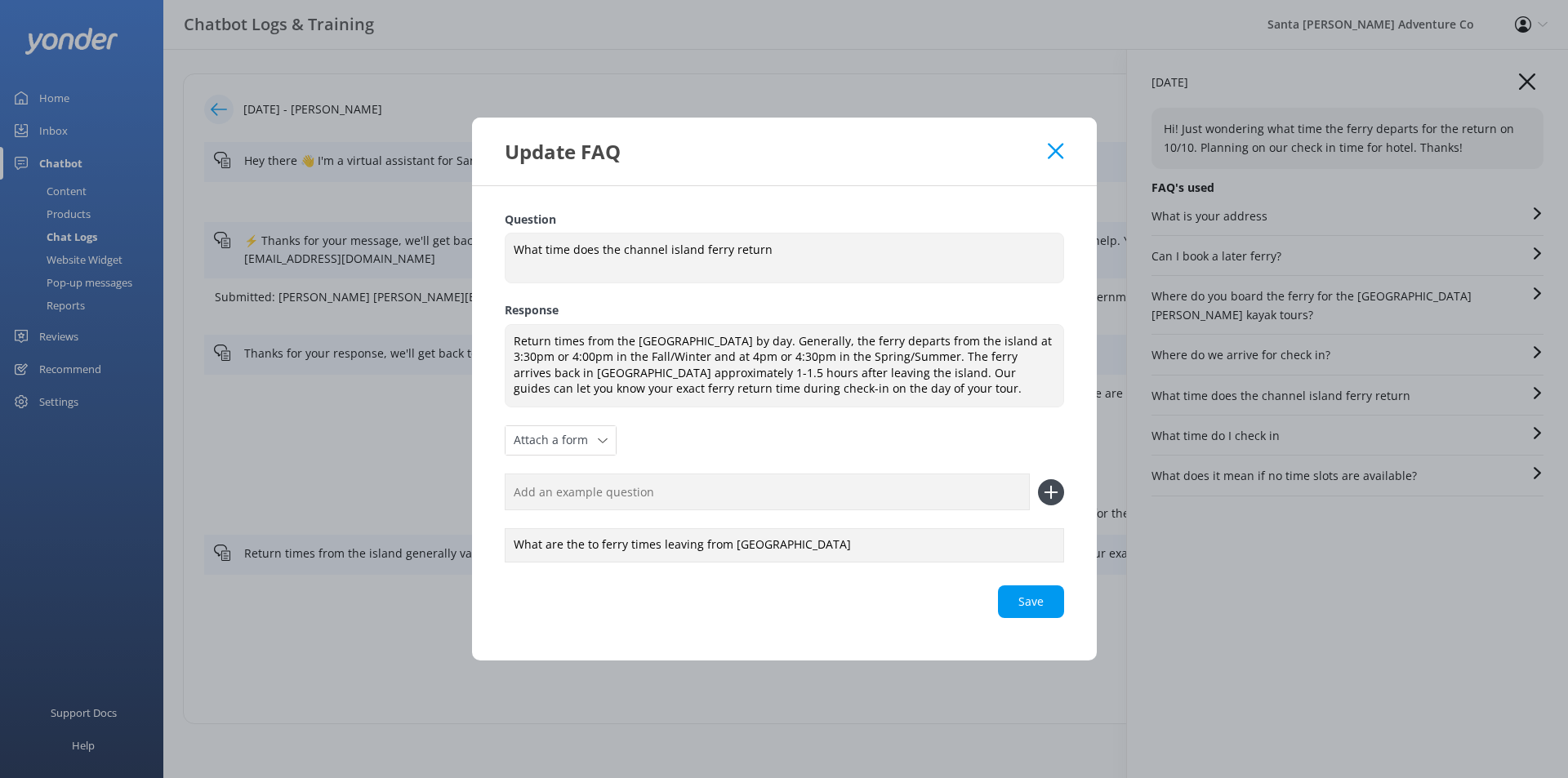
click at [1061, 146] on use at bounding box center [1055, 152] width 16 height 16
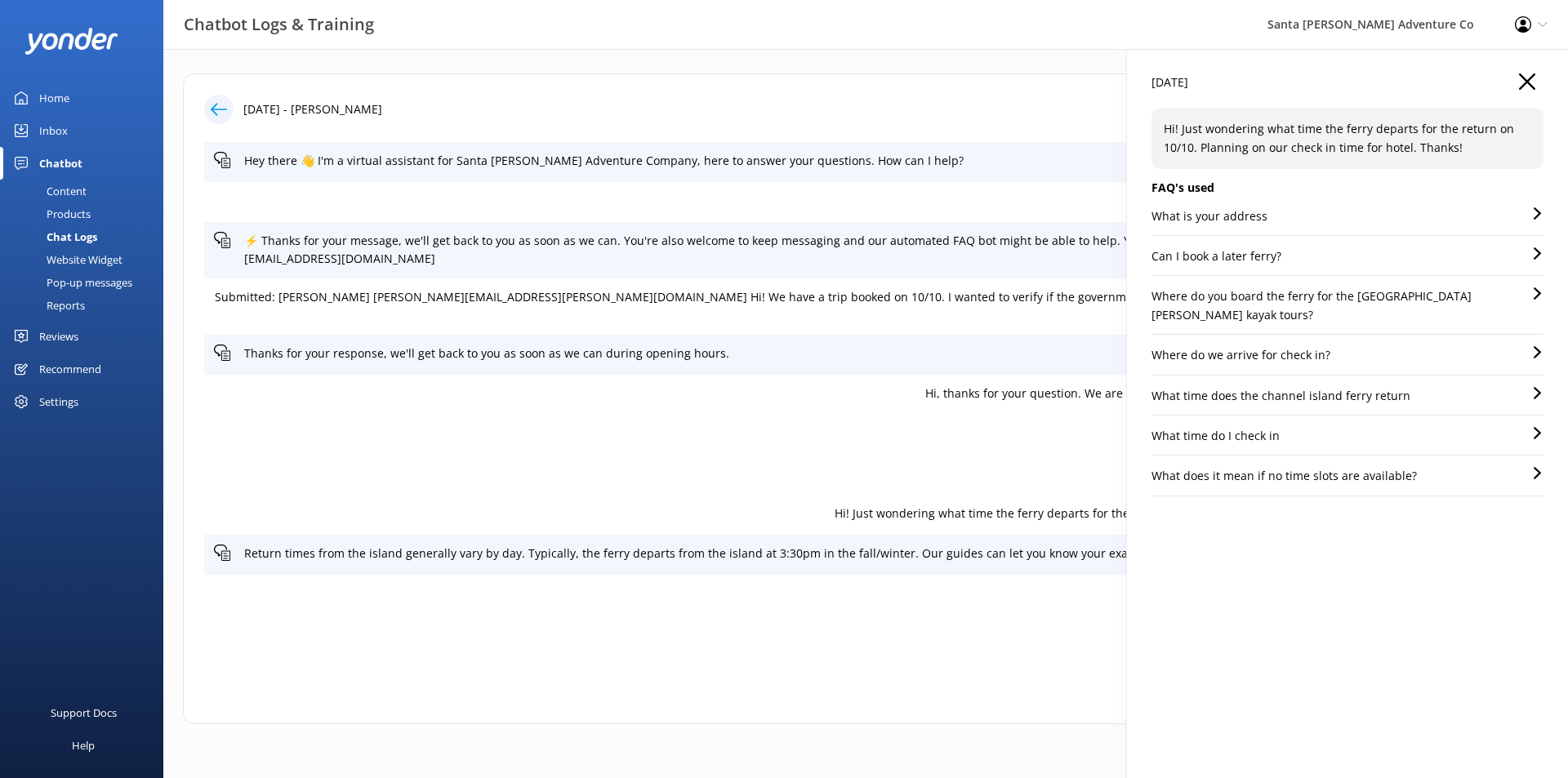
click at [1523, 77] on use "button" at bounding box center [1527, 82] width 17 height 17
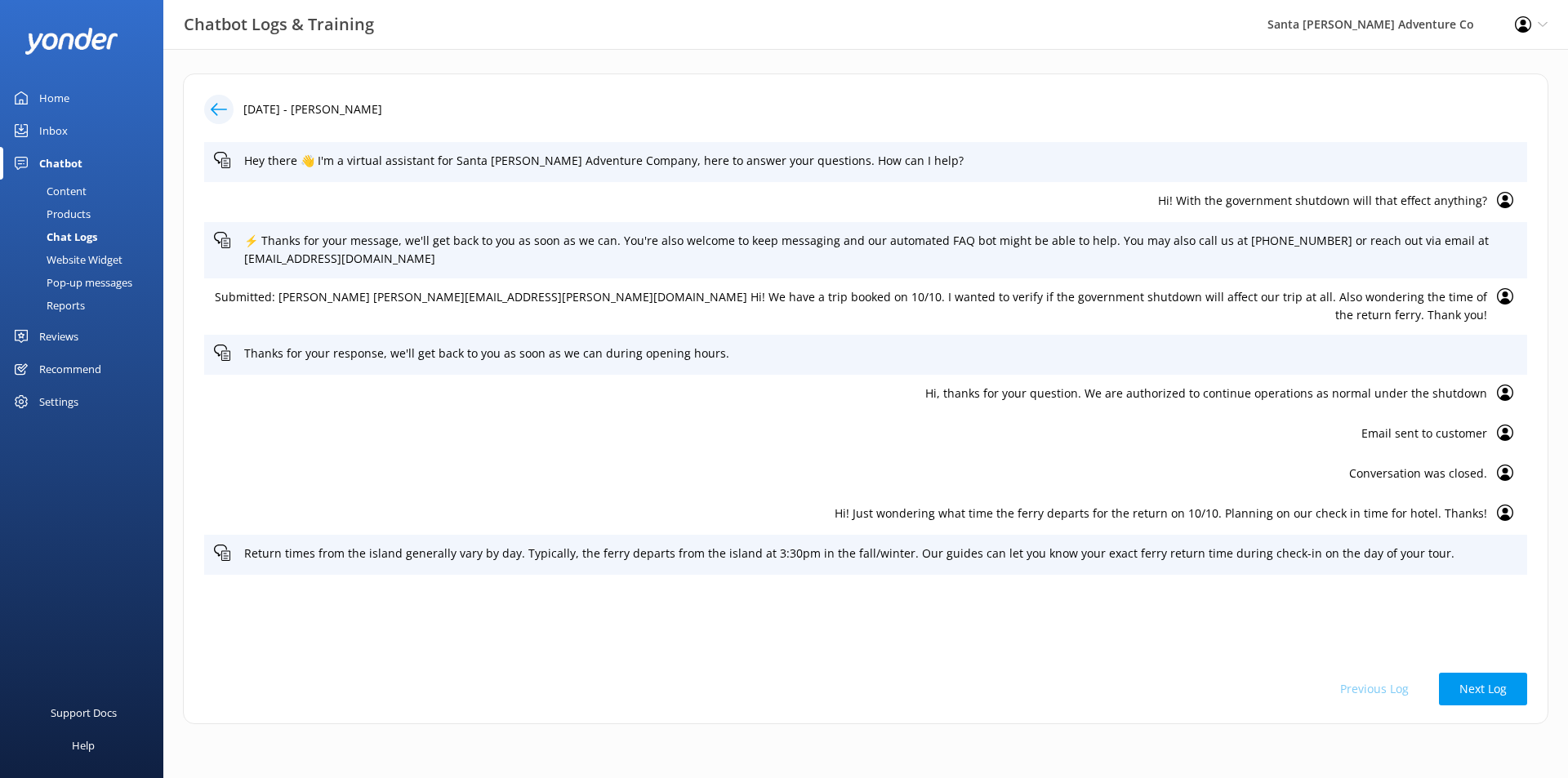
click at [59, 156] on div "Chatbot" at bounding box center [60, 163] width 44 height 33
